Goal: Information Seeking & Learning: Learn about a topic

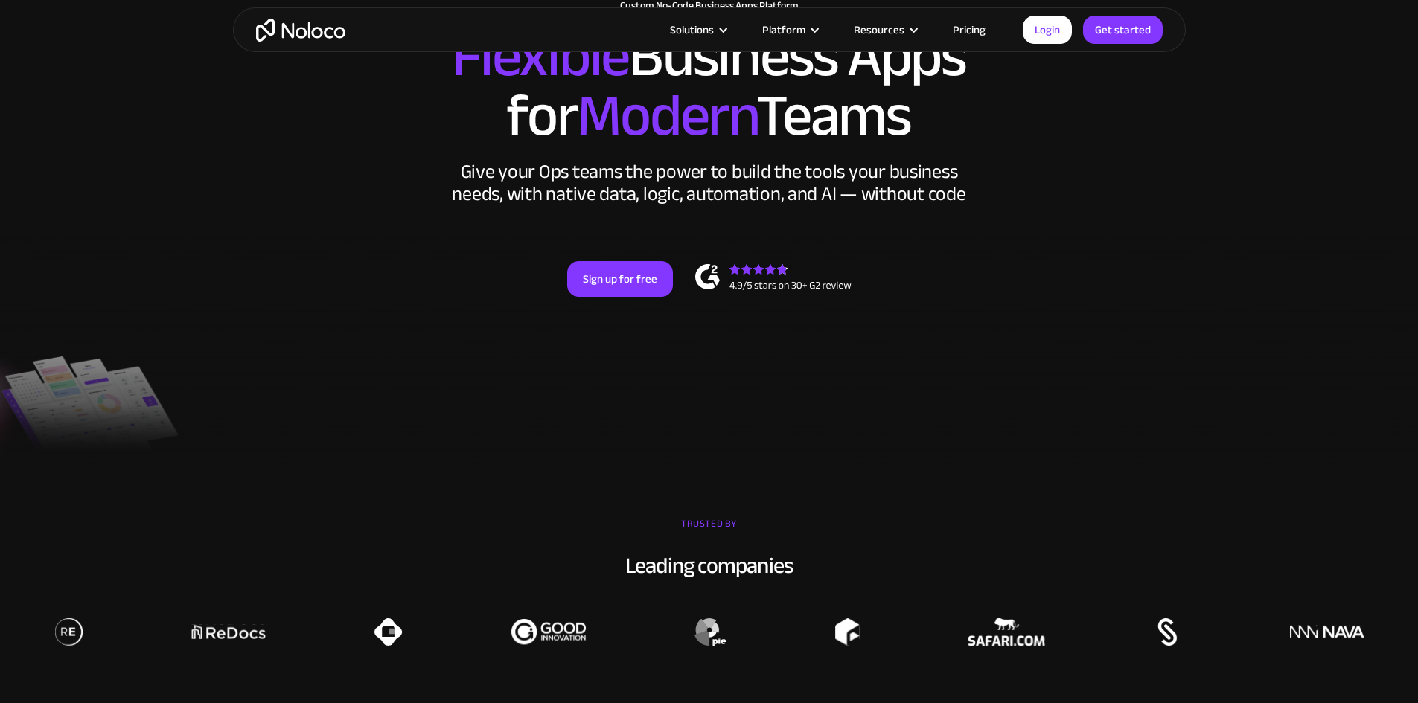
scroll to position [74, 0]
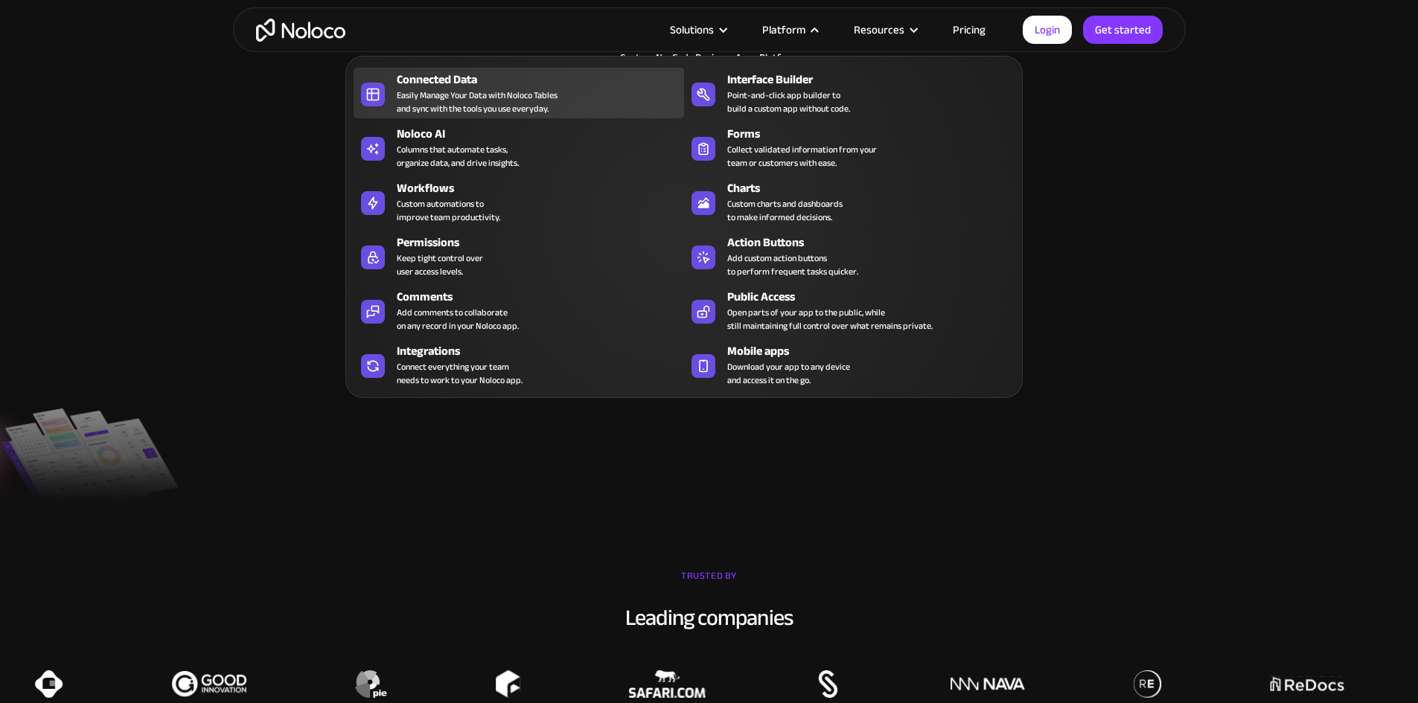
click at [592, 109] on div "Connected Data Easily Manage Your Data with Noloco Tables and sync with the too…" at bounding box center [537, 93] width 280 height 45
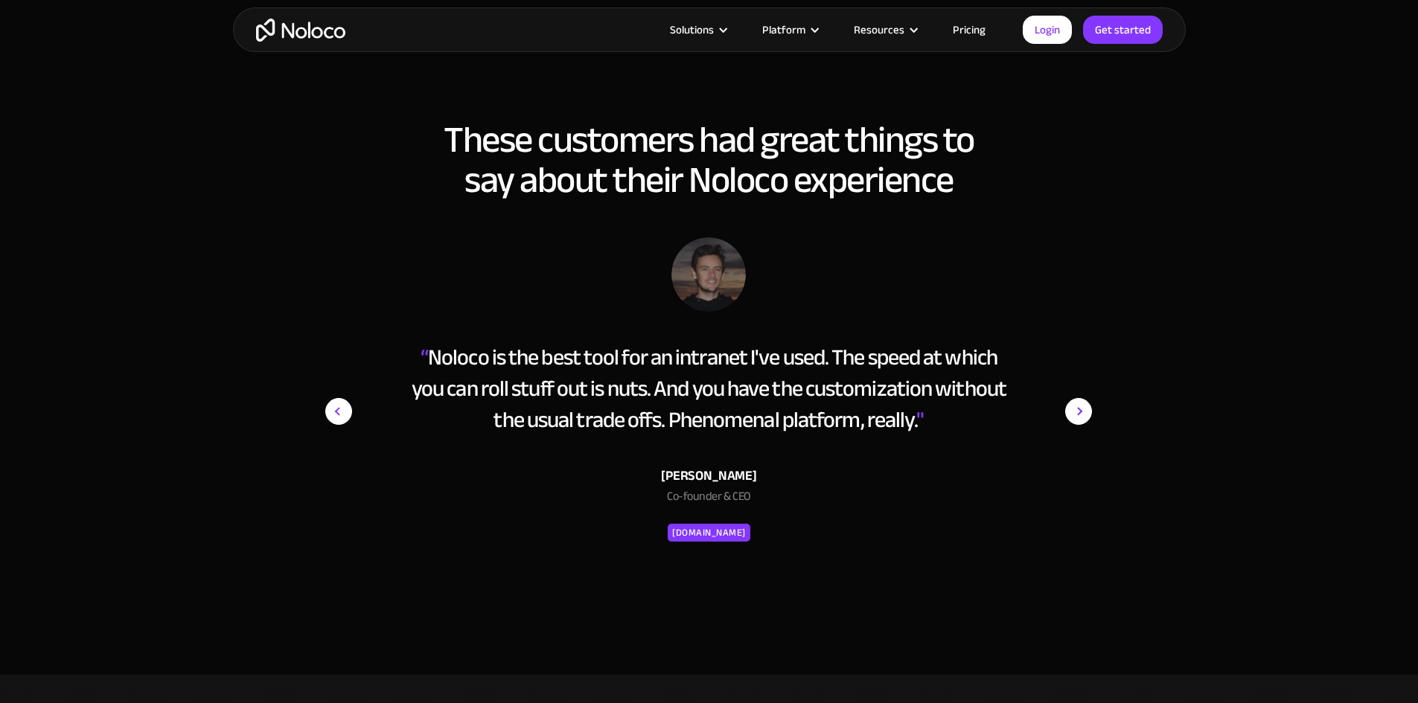
scroll to position [2009, 0]
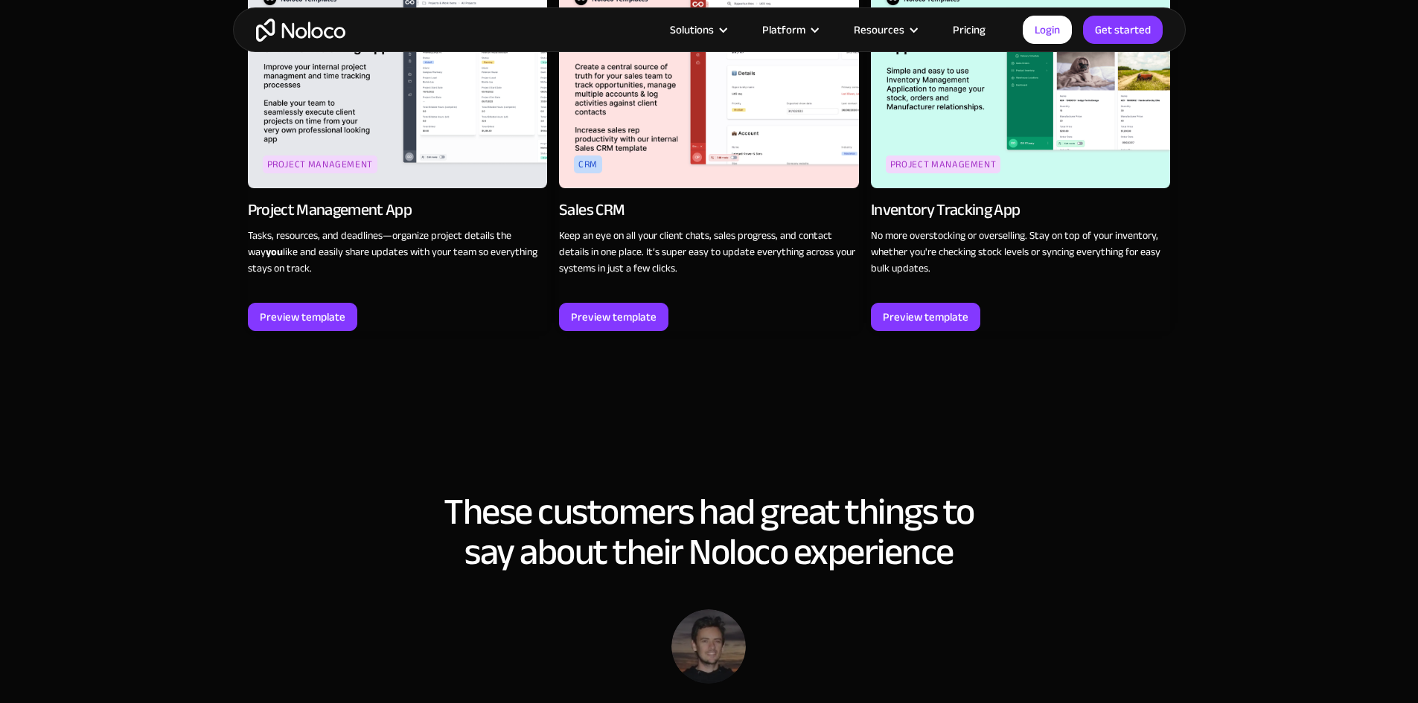
click at [978, 36] on link "Pricing" at bounding box center [969, 29] width 70 height 19
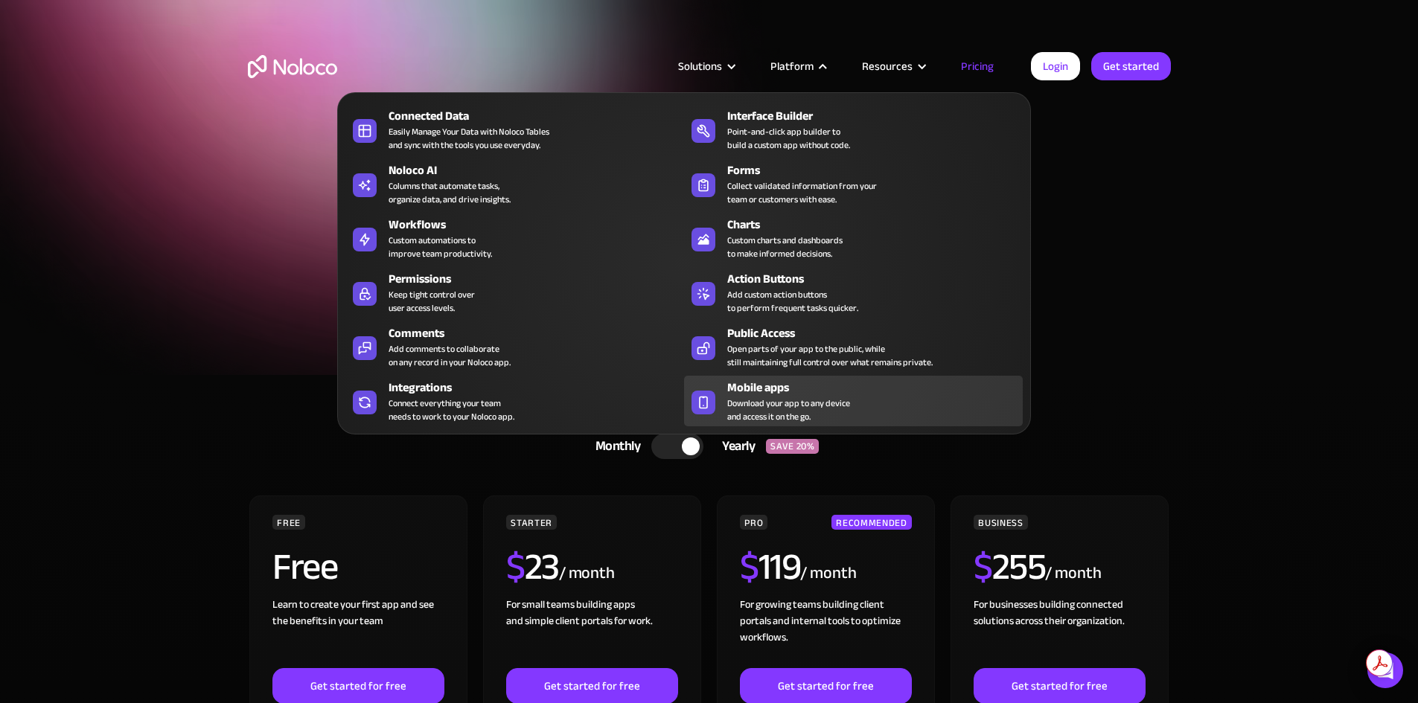
click at [703, 406] on icon at bounding box center [703, 402] width 24 height 15
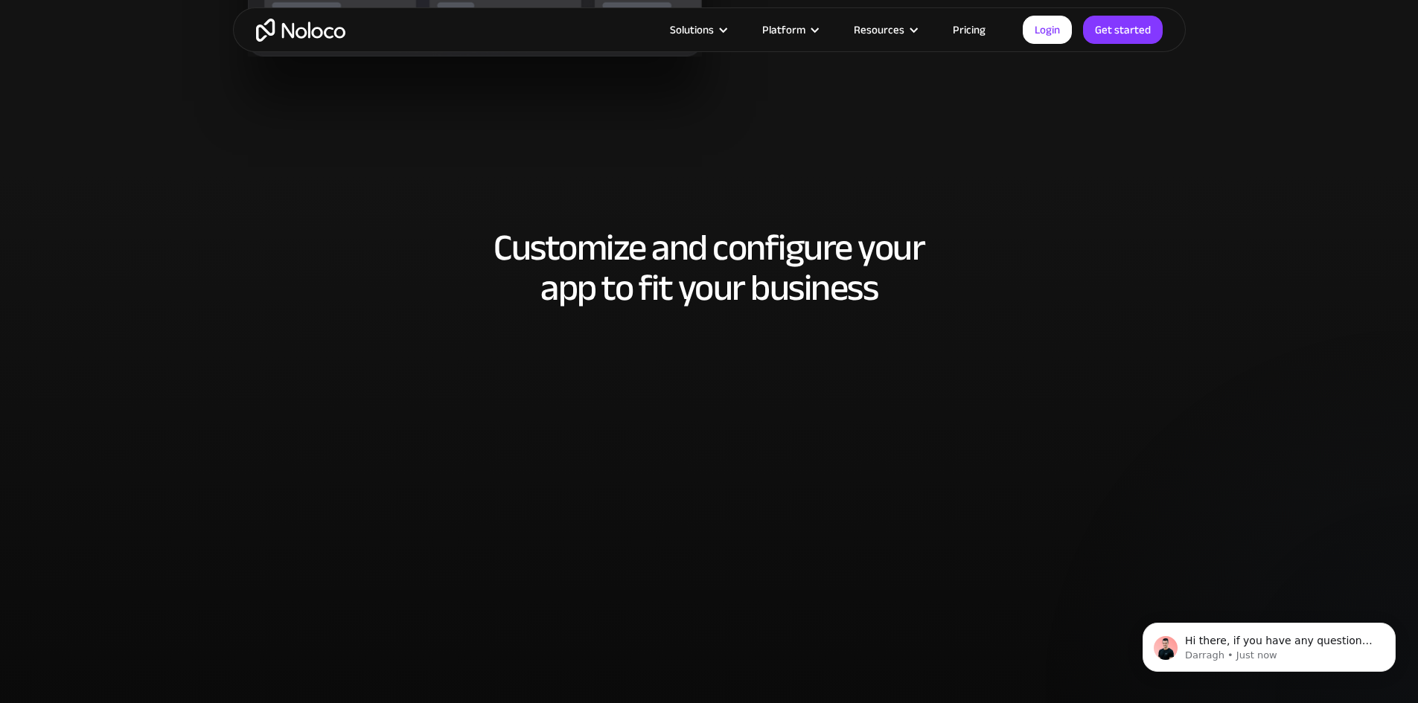
scroll to position [2977, 0]
